Goal: Find specific page/section: Find specific page/section

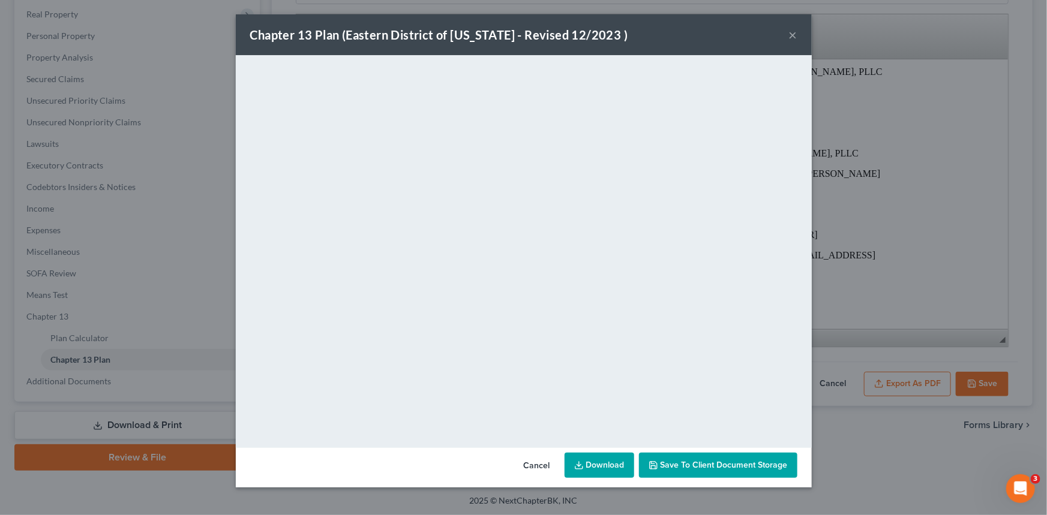
scroll to position [186, 0]
click at [793, 36] on button "×" at bounding box center [793, 35] width 8 height 14
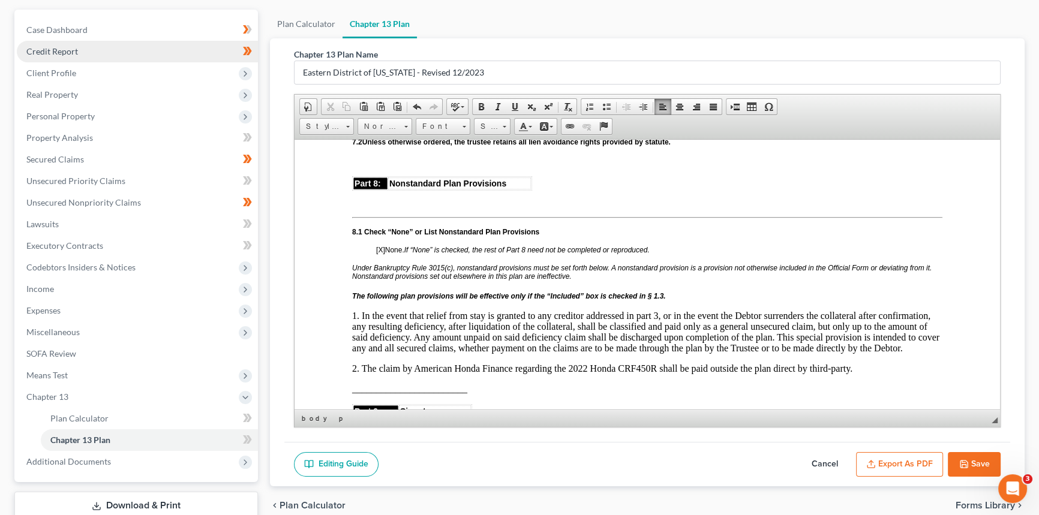
scroll to position [0, 0]
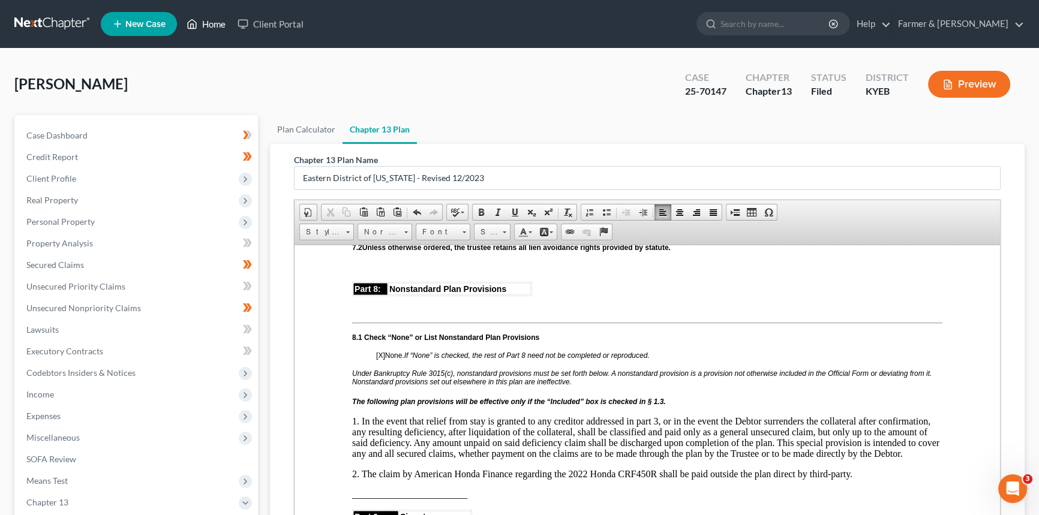
click at [212, 22] on link "Home" at bounding box center [206, 24] width 51 height 22
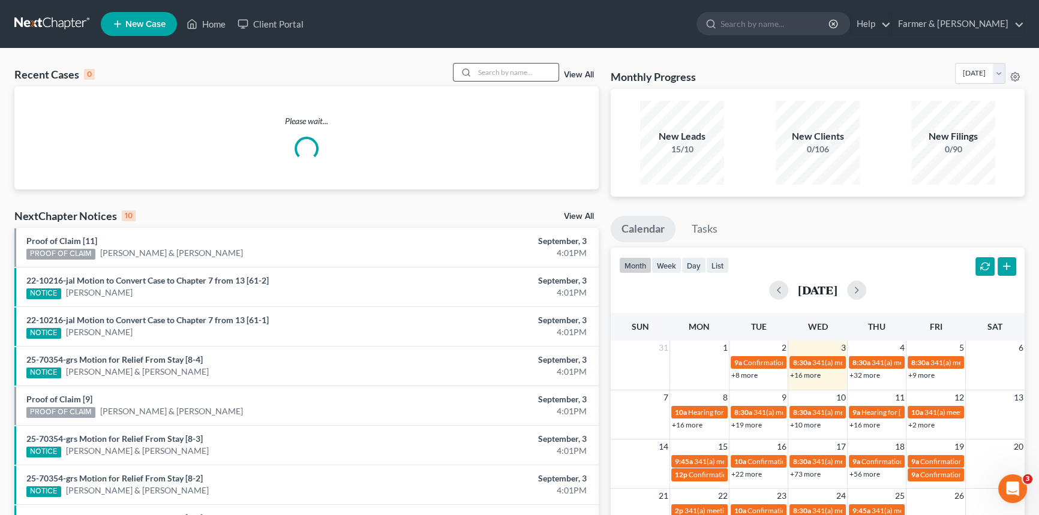
click at [472, 68] on div at bounding box center [465, 72] width 22 height 17
click at [486, 71] on input "search" at bounding box center [517, 72] width 84 height 17
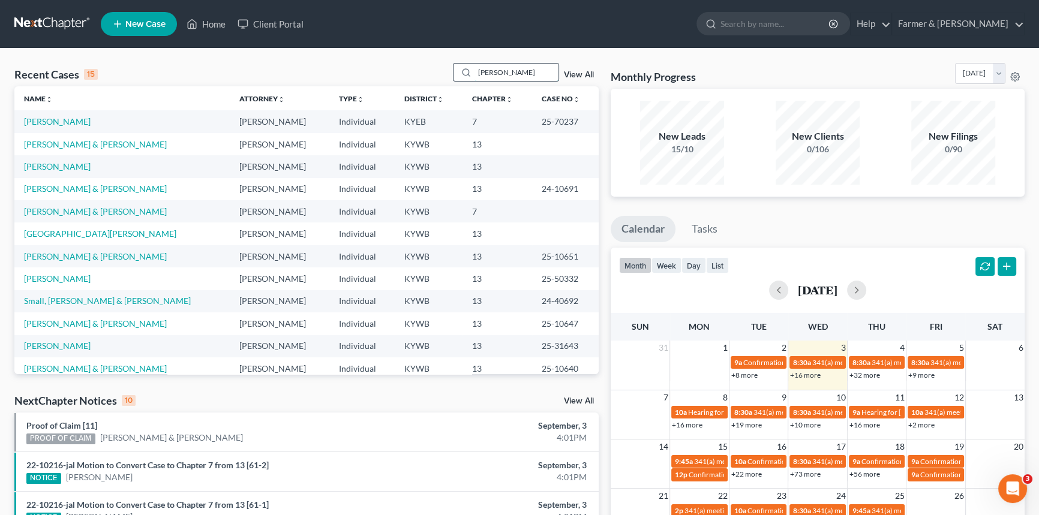
type input "[PERSON_NAME]"
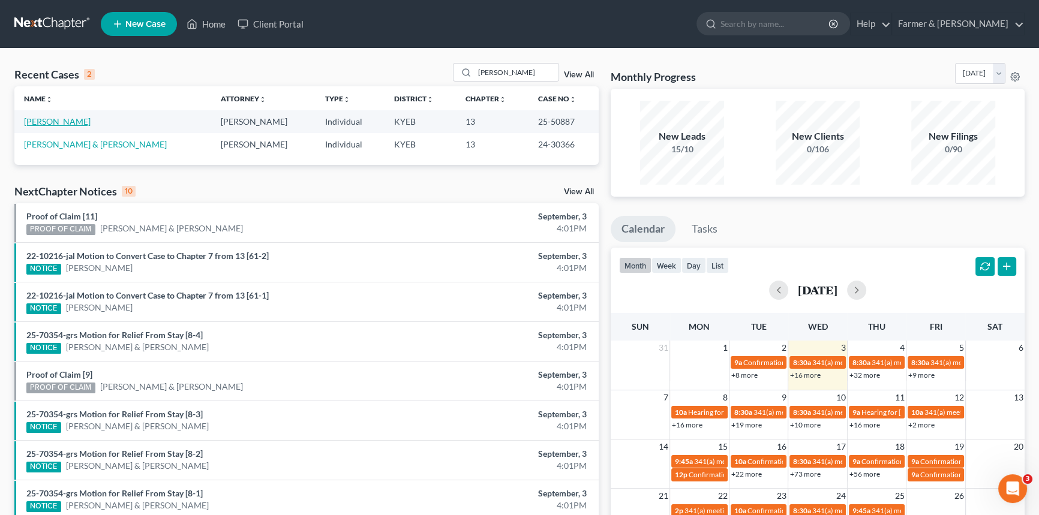
click at [56, 124] on link "[PERSON_NAME]" at bounding box center [57, 121] width 67 height 10
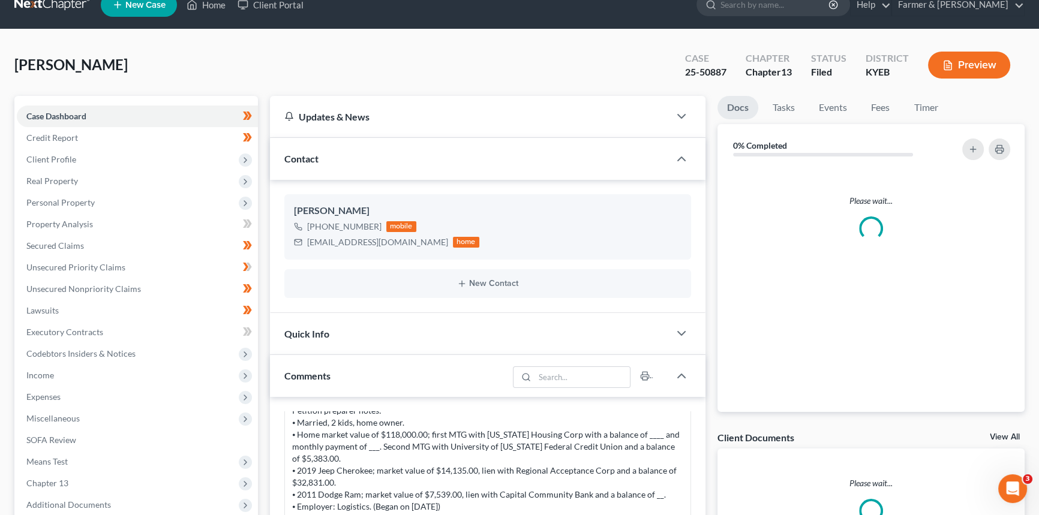
scroll to position [54, 0]
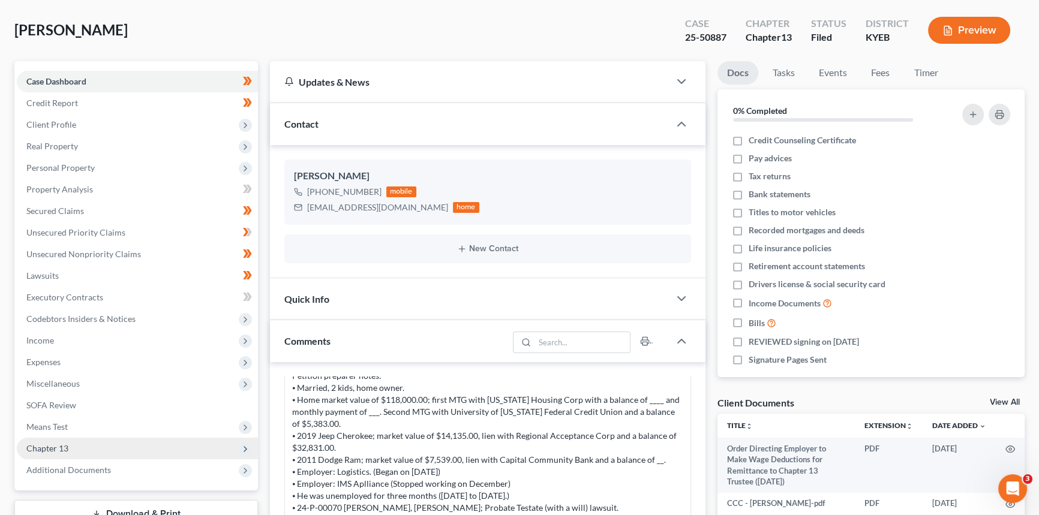
drag, startPoint x: 56, startPoint y: 474, endPoint x: 61, endPoint y: 450, distance: 24.6
click at [56, 474] on span "Additional Documents" at bounding box center [137, 471] width 241 height 22
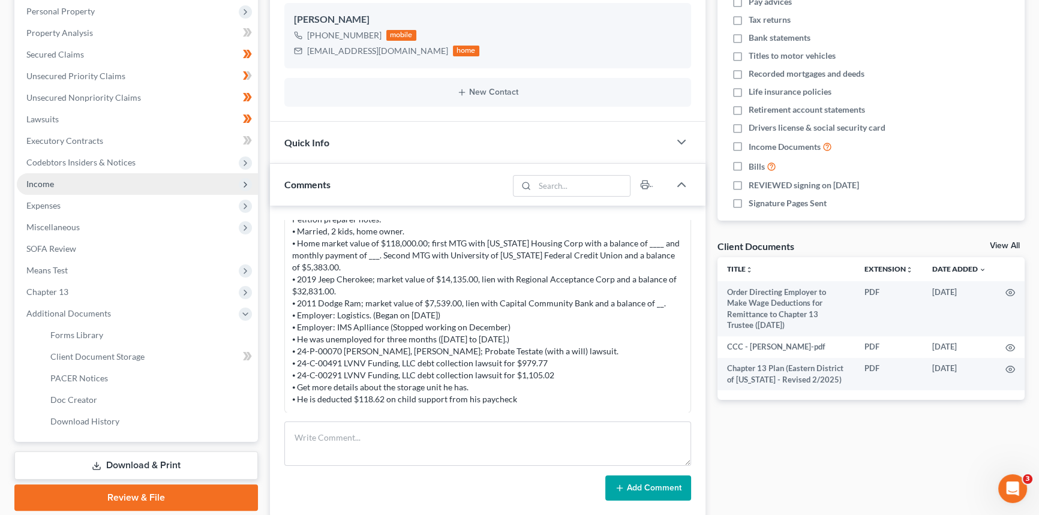
scroll to position [272, 0]
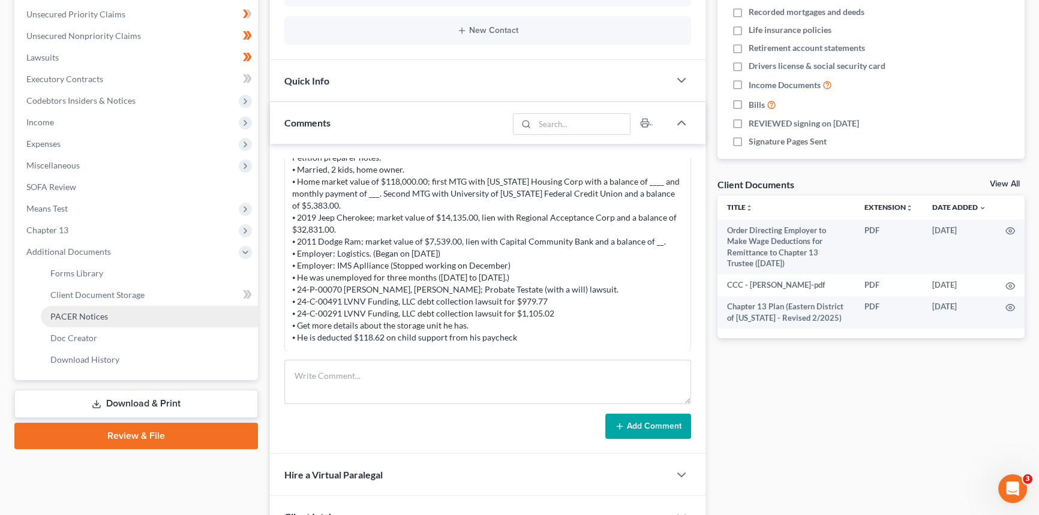
click at [88, 316] on span "PACER Notices" at bounding box center [79, 316] width 58 height 10
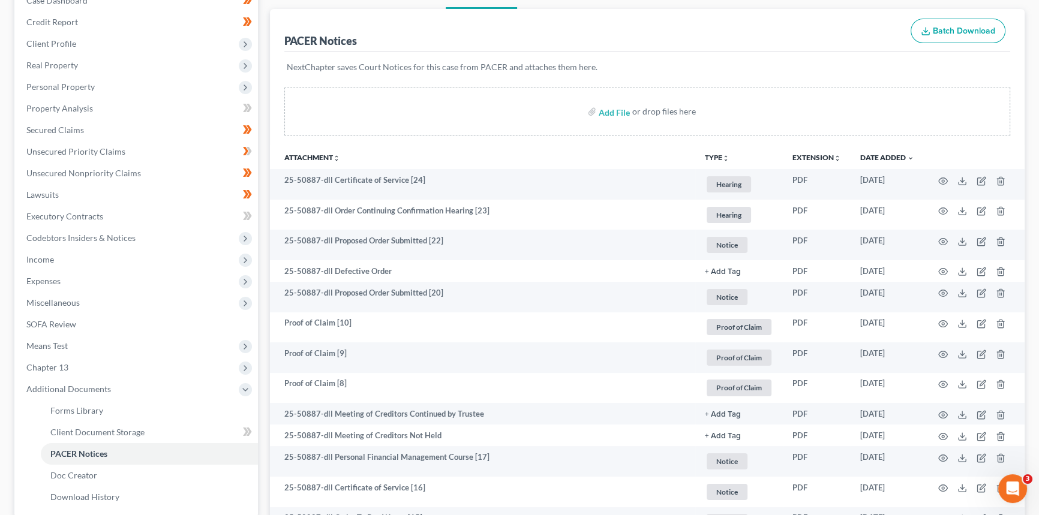
scroll to position [24, 0]
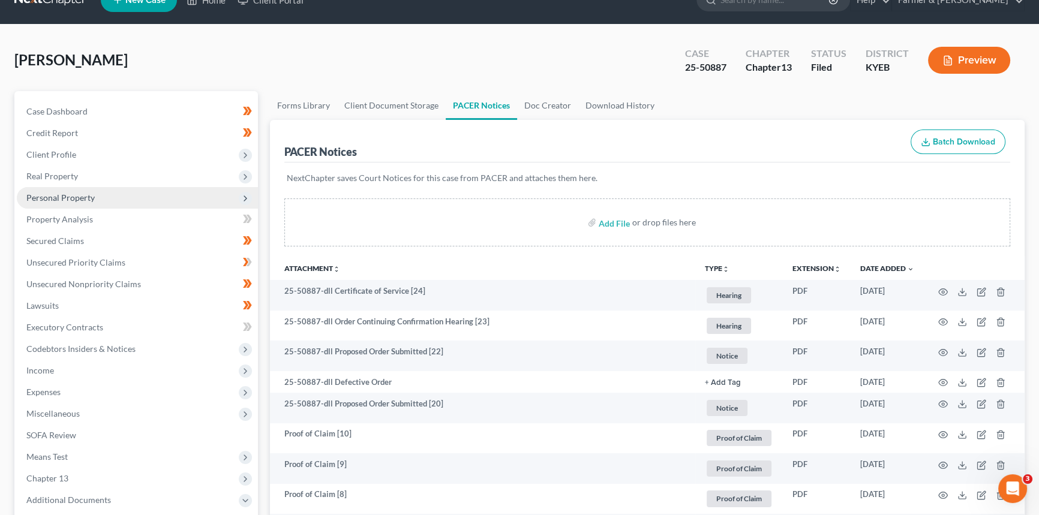
click at [70, 193] on span "Personal Property" at bounding box center [60, 198] width 68 height 10
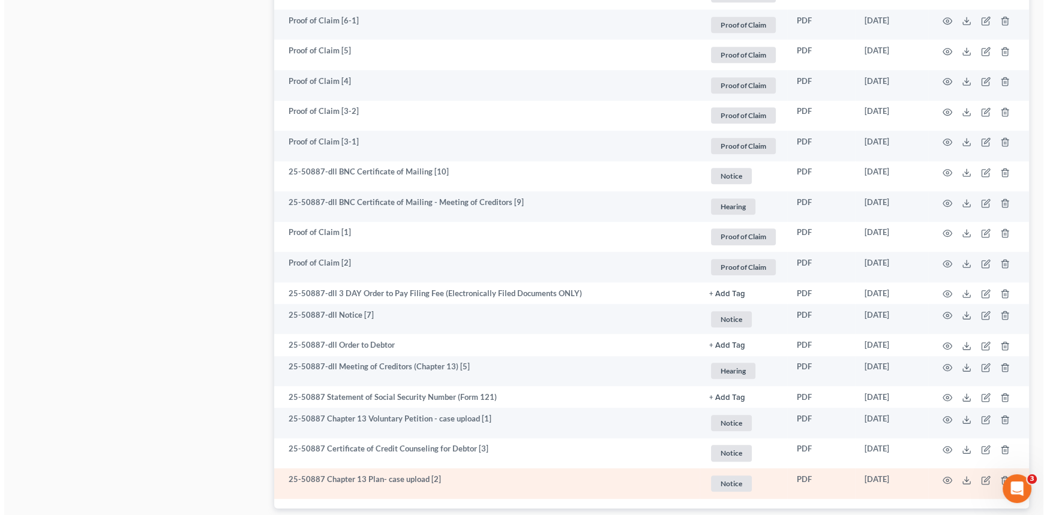
scroll to position [951, 0]
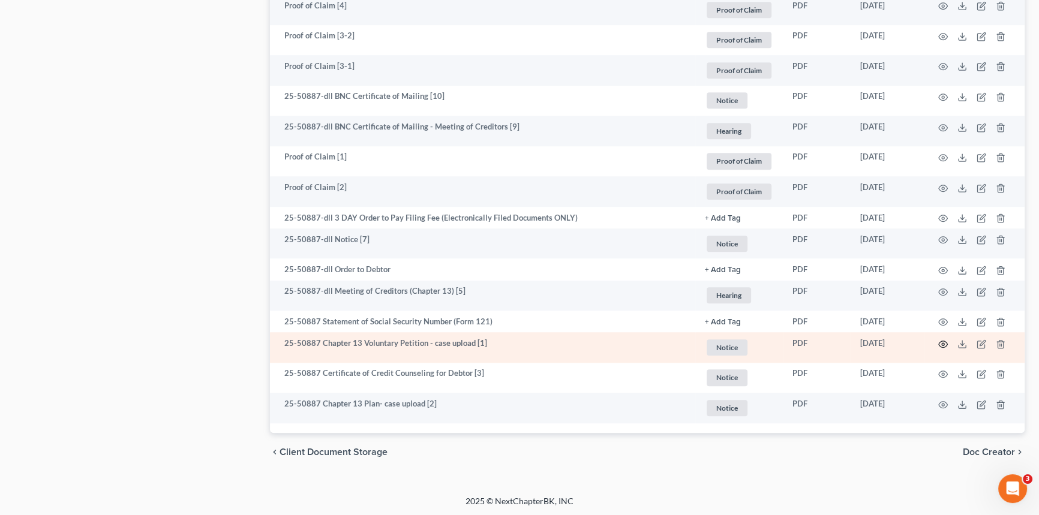
click at [944, 342] on icon "button" at bounding box center [943, 345] width 10 height 10
